Goal: Task Accomplishment & Management: Complete application form

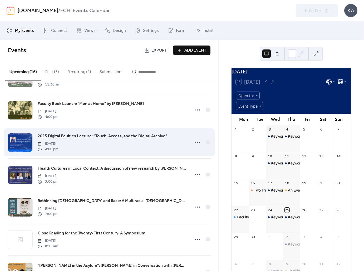
scroll to position [222, 0]
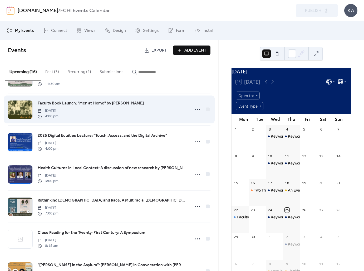
click at [88, 103] on span "Faculty Book Launch: "Men at Home" by [PERSON_NAME]" at bounding box center [91, 103] width 106 height 6
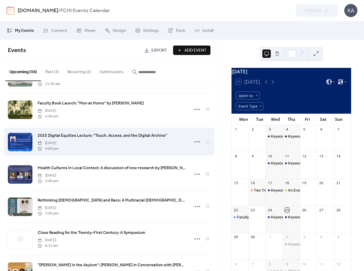
click at [99, 137] on span "2025 Digital Equities Lecture: "Touch, Access, and the Digital Archive"" at bounding box center [102, 136] width 129 height 6
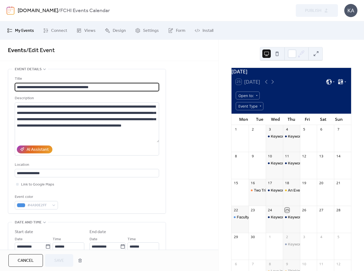
drag, startPoint x: 123, startPoint y: 87, endPoint x: 0, endPoint y: 82, distance: 123.0
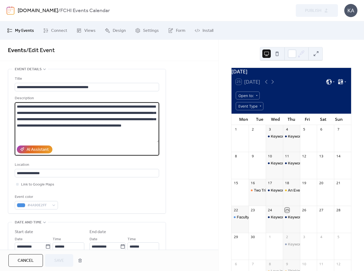
drag, startPoint x: 124, startPoint y: 133, endPoint x: 0, endPoint y: 87, distance: 132.3
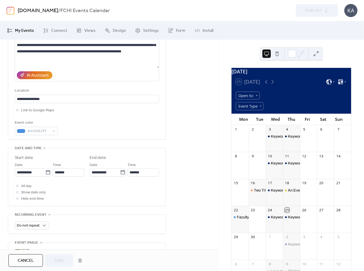
scroll to position [87, 0]
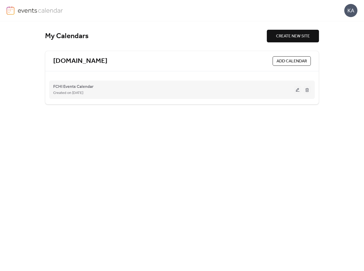
click at [297, 91] on button at bounding box center [297, 90] width 7 height 8
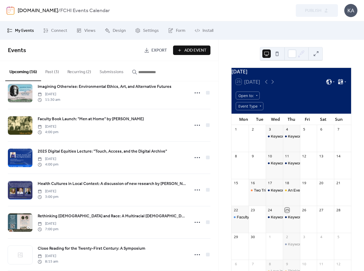
scroll to position [215, 0]
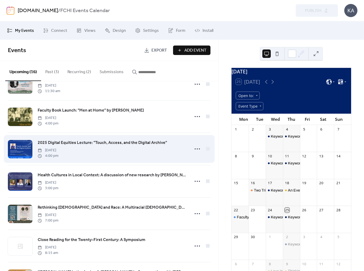
click at [138, 144] on span "2025 Digital Equities Lecture: "Touch, Access, and the Digital Archive"" at bounding box center [102, 143] width 129 height 6
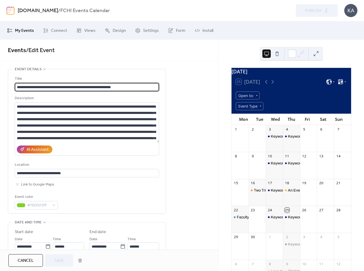
drag, startPoint x: 139, startPoint y: 89, endPoint x: 0, endPoint y: 72, distance: 140.3
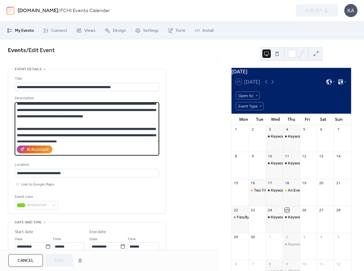
scroll to position [63, 0]
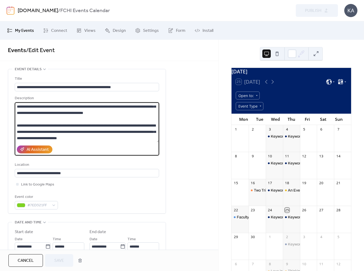
drag, startPoint x: 17, startPoint y: 106, endPoint x: 110, endPoint y: 158, distance: 105.9
click at [110, 158] on div "**********" at bounding box center [87, 143] width 144 height 134
click at [144, 119] on textarea at bounding box center [87, 122] width 144 height 40
